Goal: Understand process/instructions: Learn about a topic

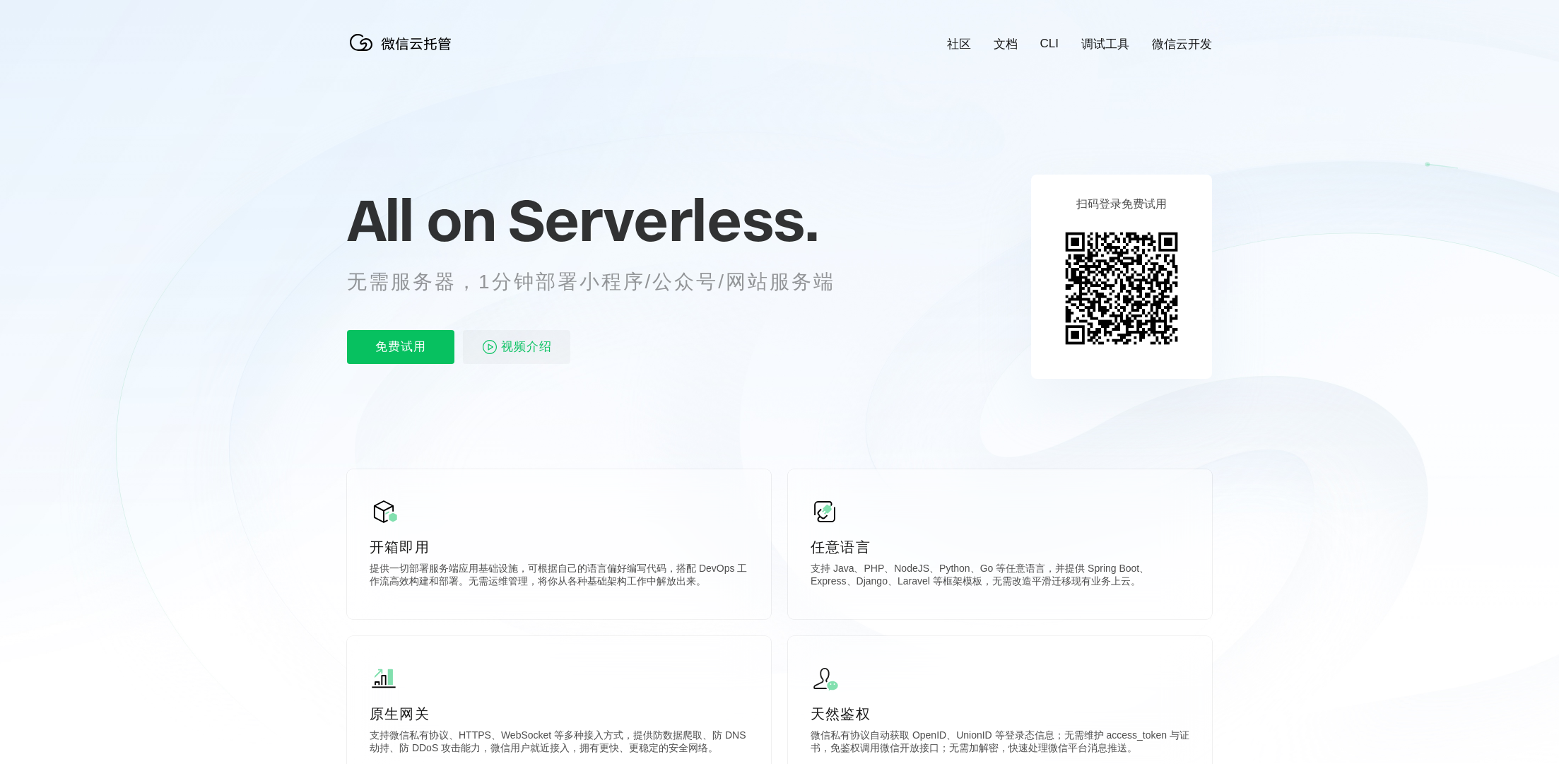
scroll to position [0, 2514]
click at [1054, 42] on link "CLI" at bounding box center [1050, 44] width 18 height 14
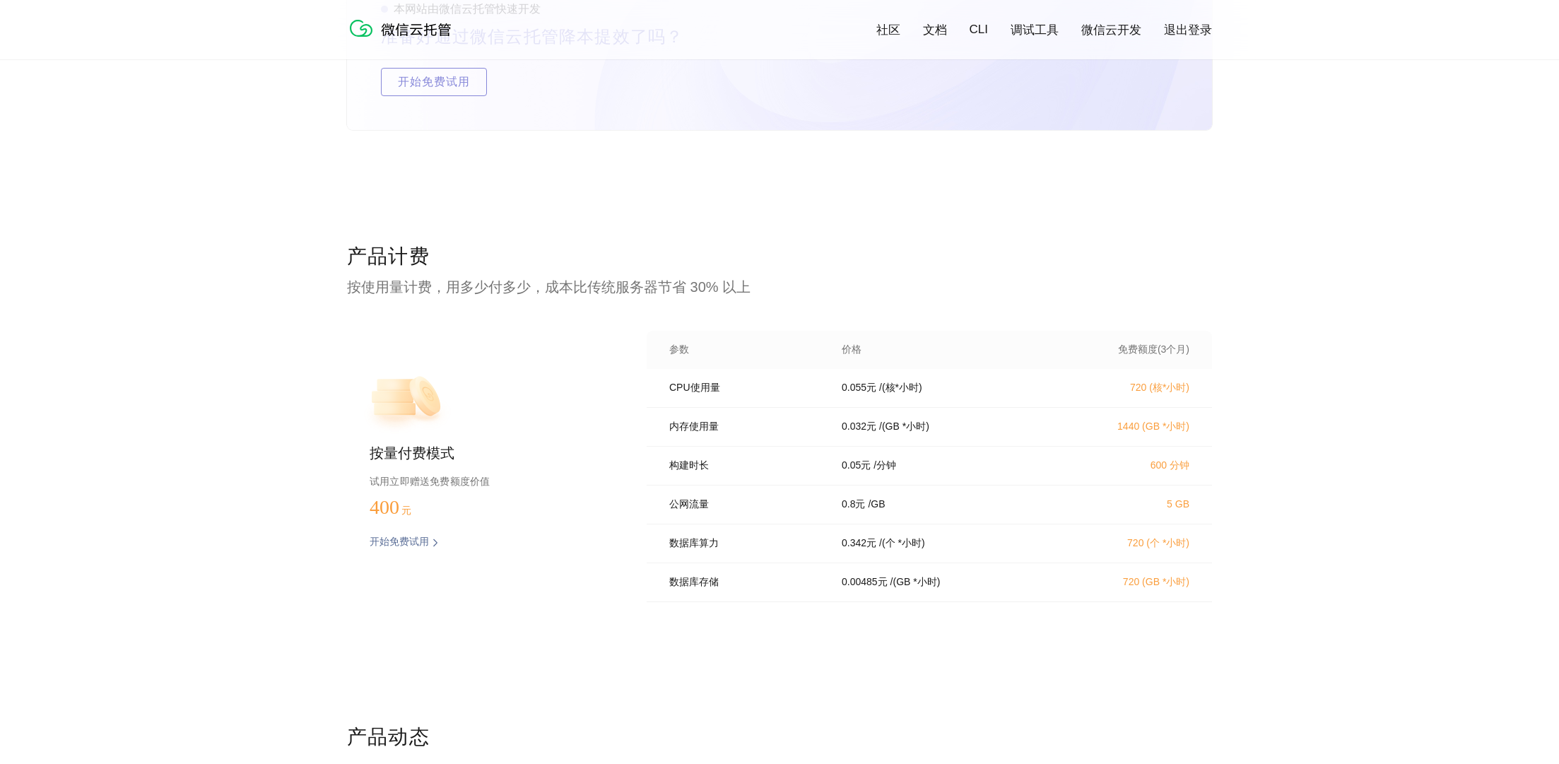
scroll to position [2828, 0]
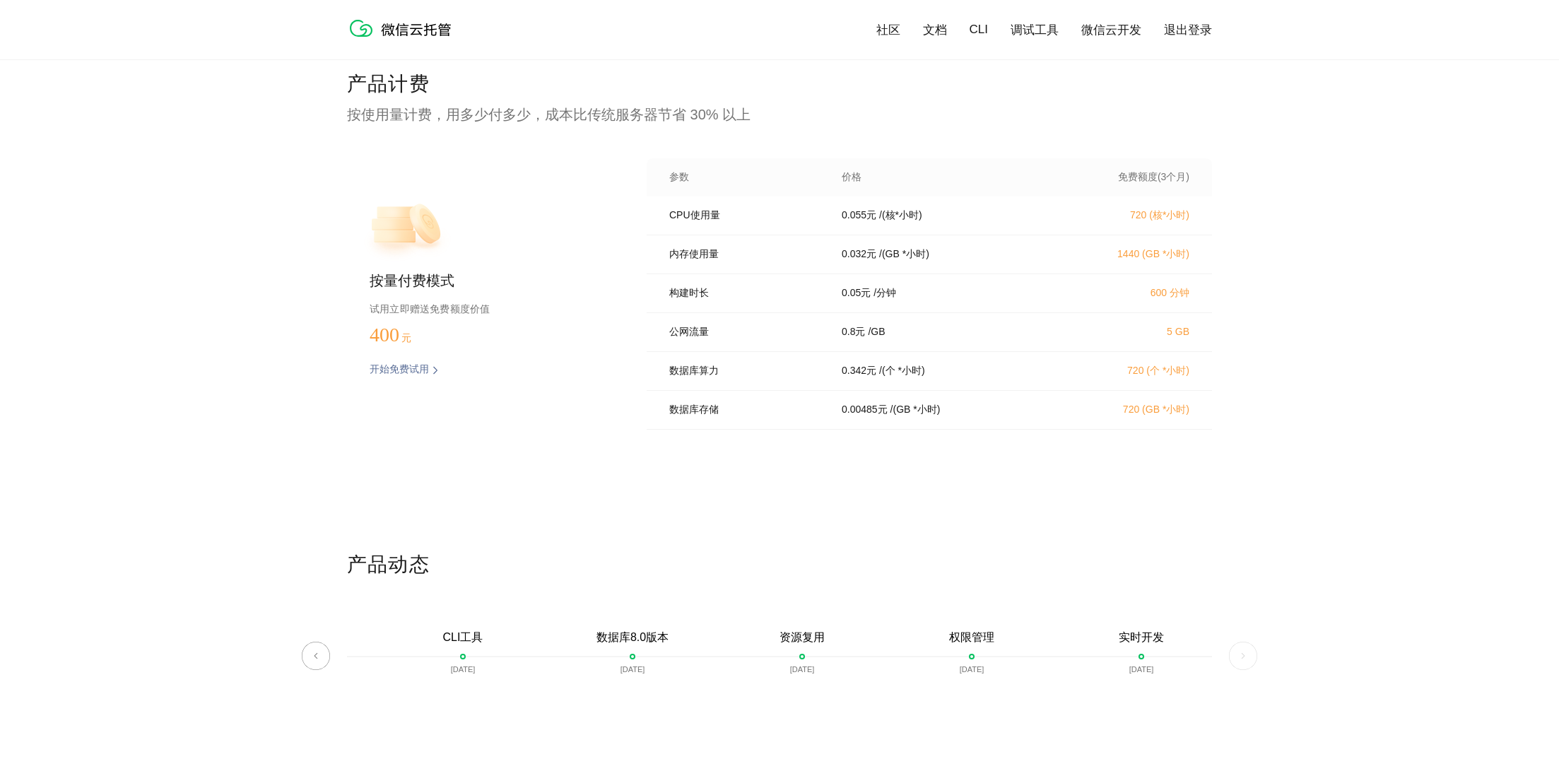
click at [394, 312] on p "试用立即赠送免费额度价值" at bounding box center [486, 309] width 232 height 18
drag, startPoint x: 394, startPoint y: 312, endPoint x: 464, endPoint y: 310, distance: 70.7
click at [464, 310] on p "试用立即赠送免费额度价值" at bounding box center [486, 309] width 232 height 18
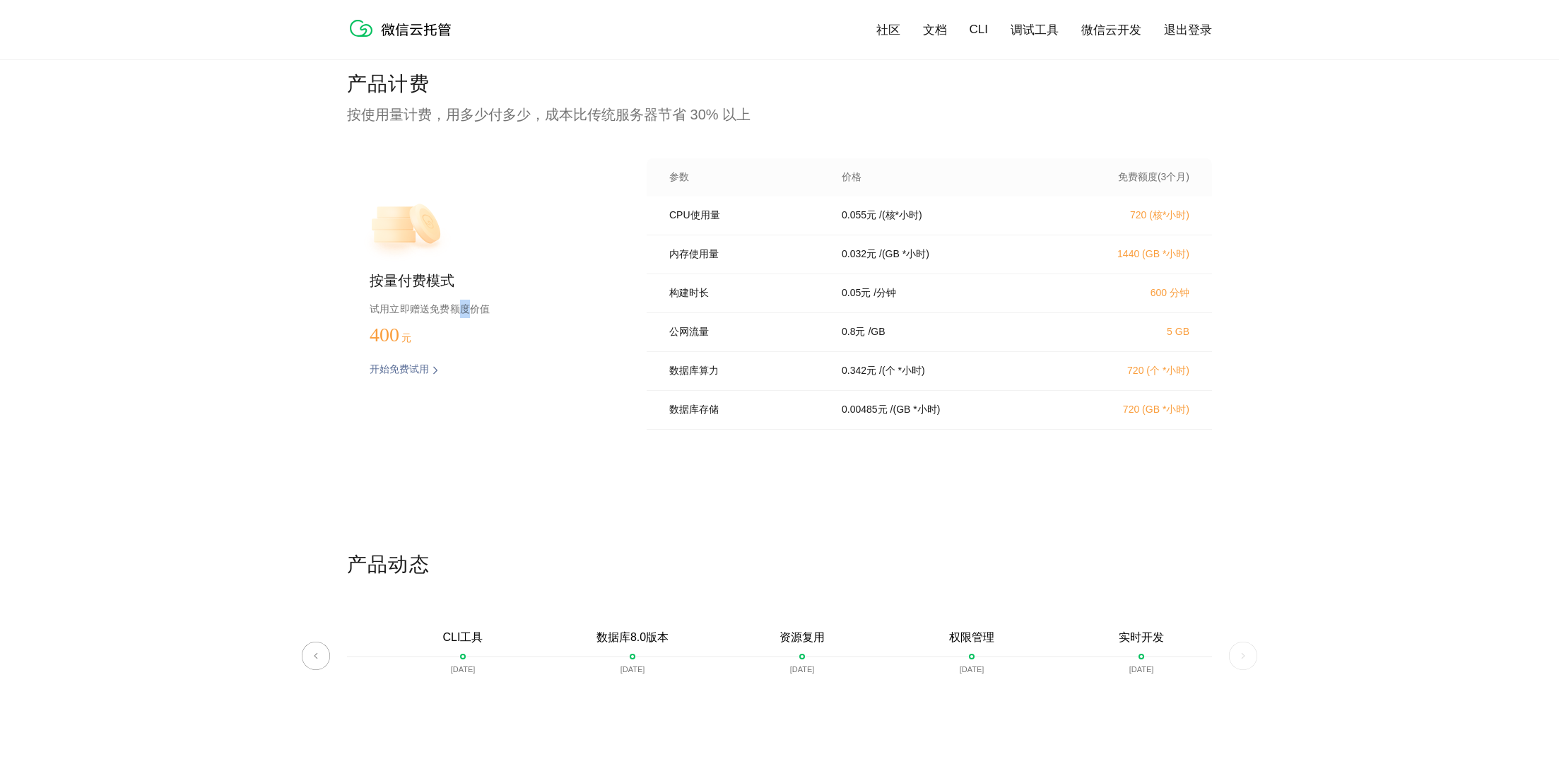
click at [464, 310] on p "试用立即赠送免费额度价值" at bounding box center [486, 309] width 232 height 18
drag, startPoint x: 464, startPoint y: 310, endPoint x: 465, endPoint y: 324, distance: 14.9
click at [465, 324] on div "按量付费模式 试用立即赠送免费额度价值 400 元 开始免费试用 预估费用" at bounding box center [474, 298] width 254 height 280
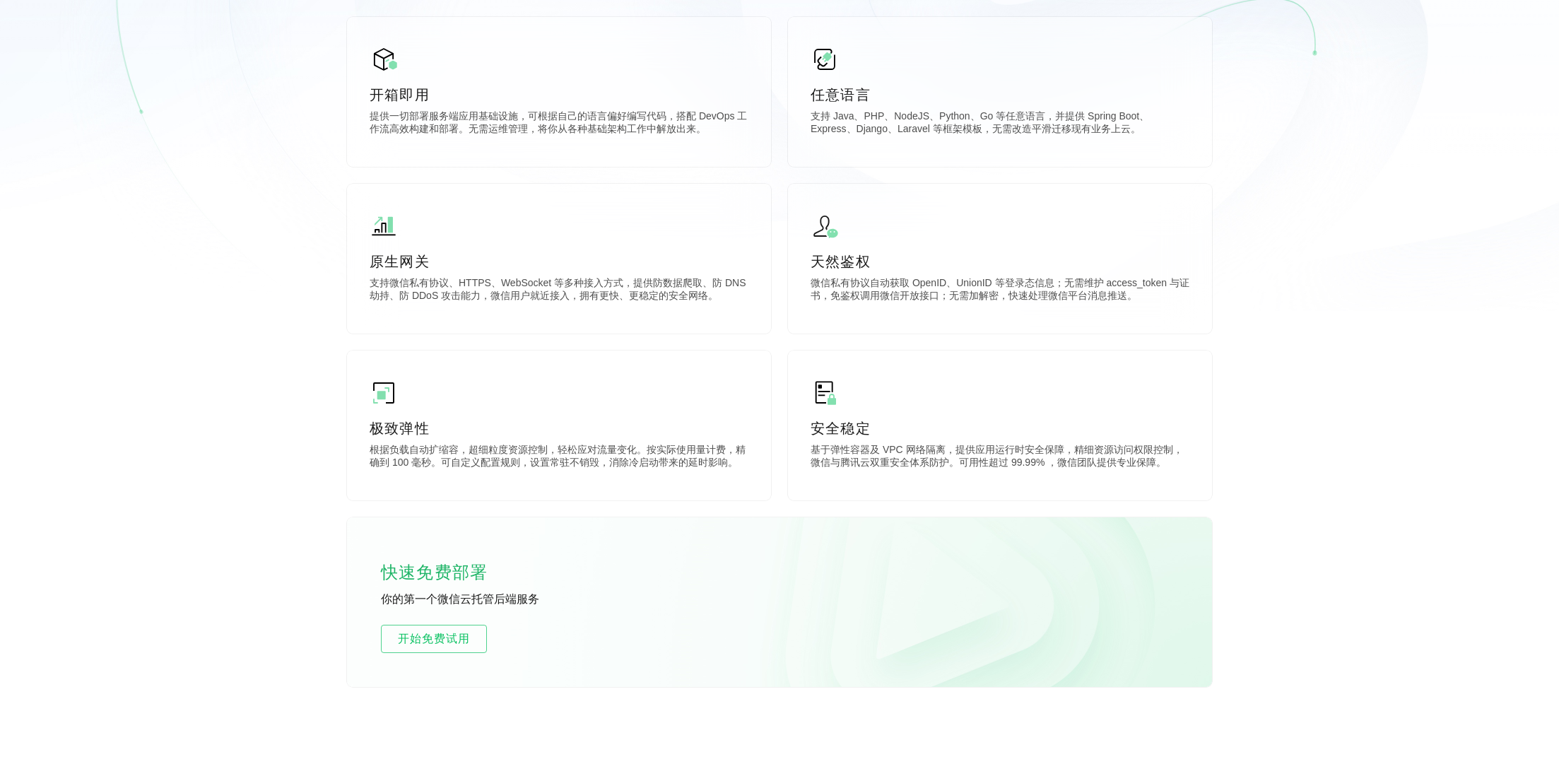
scroll to position [0, 0]
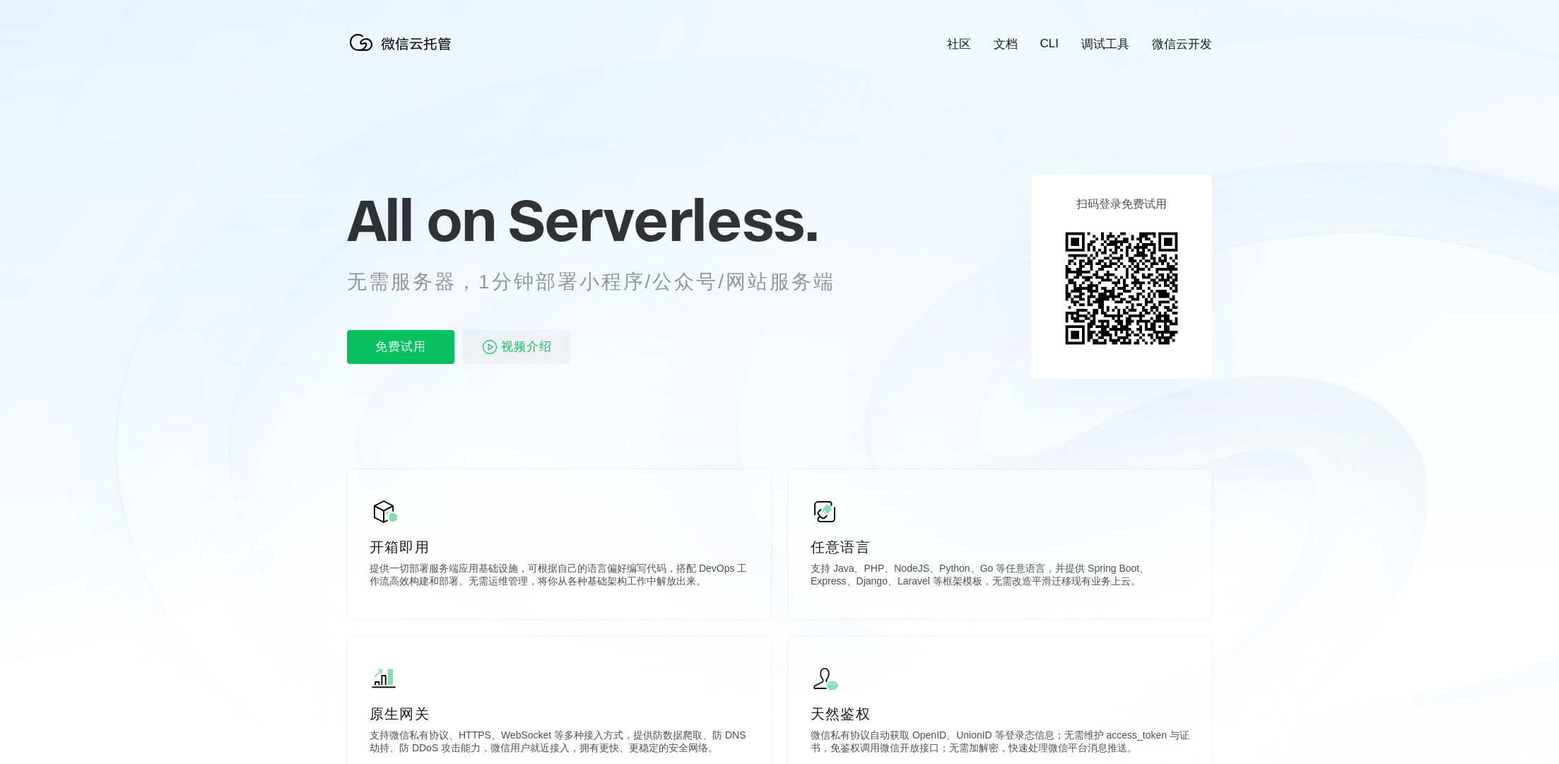
scroll to position [0, 2514]
click at [1110, 51] on link "调试工具" at bounding box center [1106, 44] width 48 height 16
